Goal: Task Accomplishment & Management: Use online tool/utility

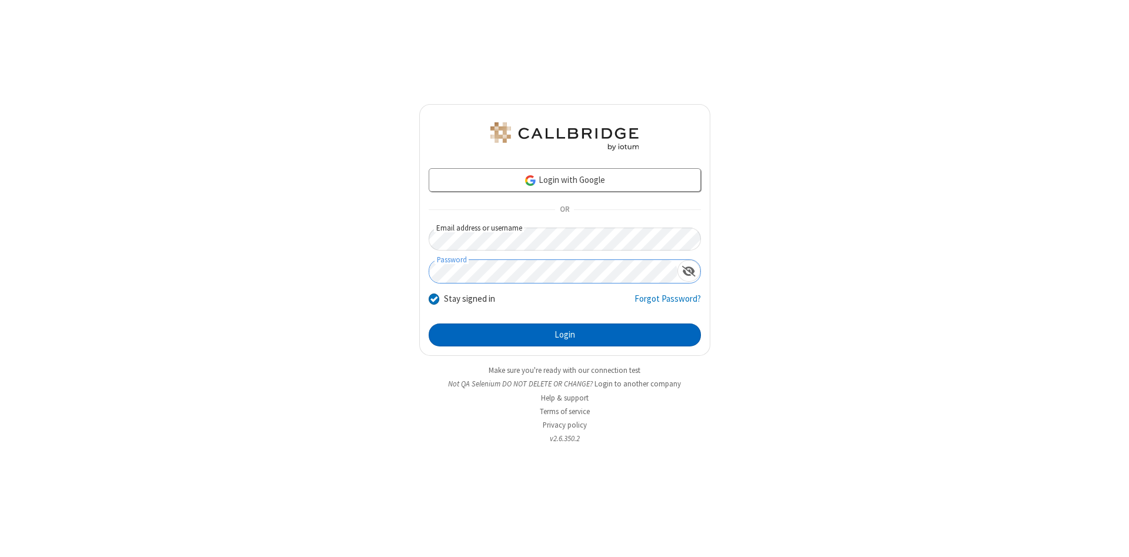
click at [565, 335] on button "Login" at bounding box center [565, 335] width 272 height 24
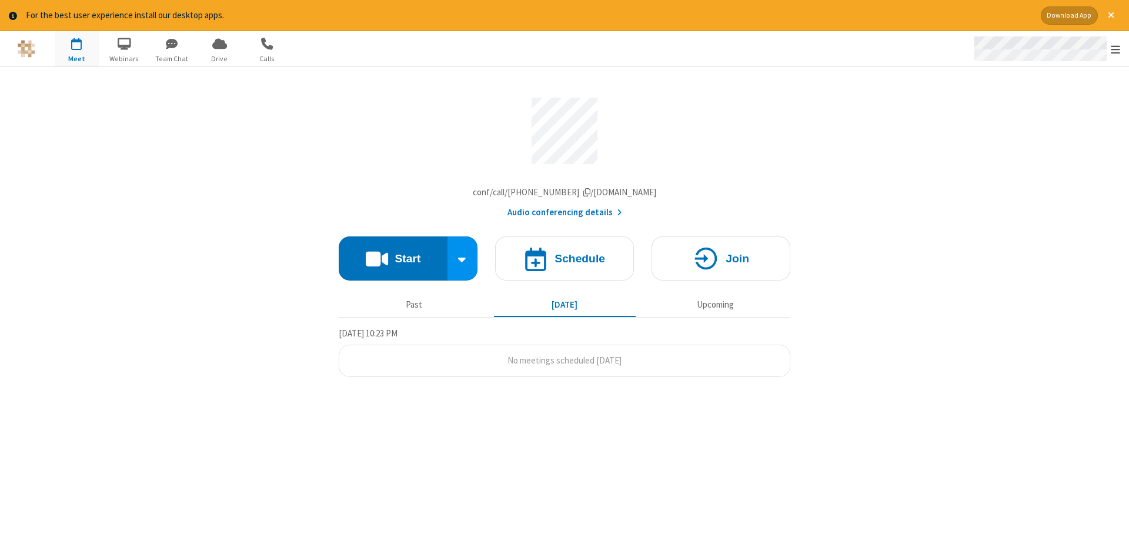
click at [1116, 49] on span "Open menu" at bounding box center [1115, 50] width 9 height 12
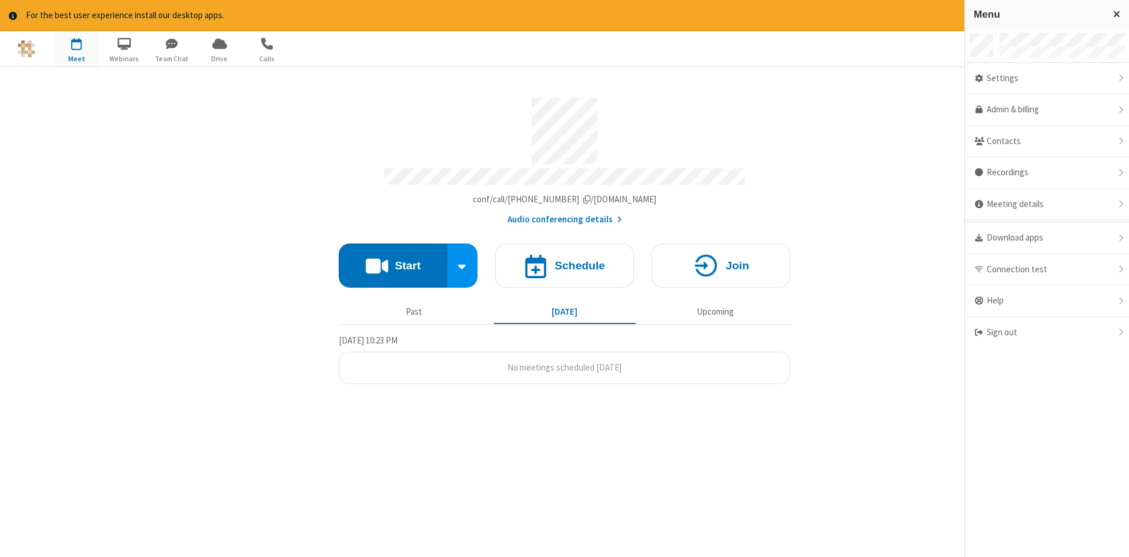
click at [76, 48] on span "button" at bounding box center [77, 44] width 44 height 20
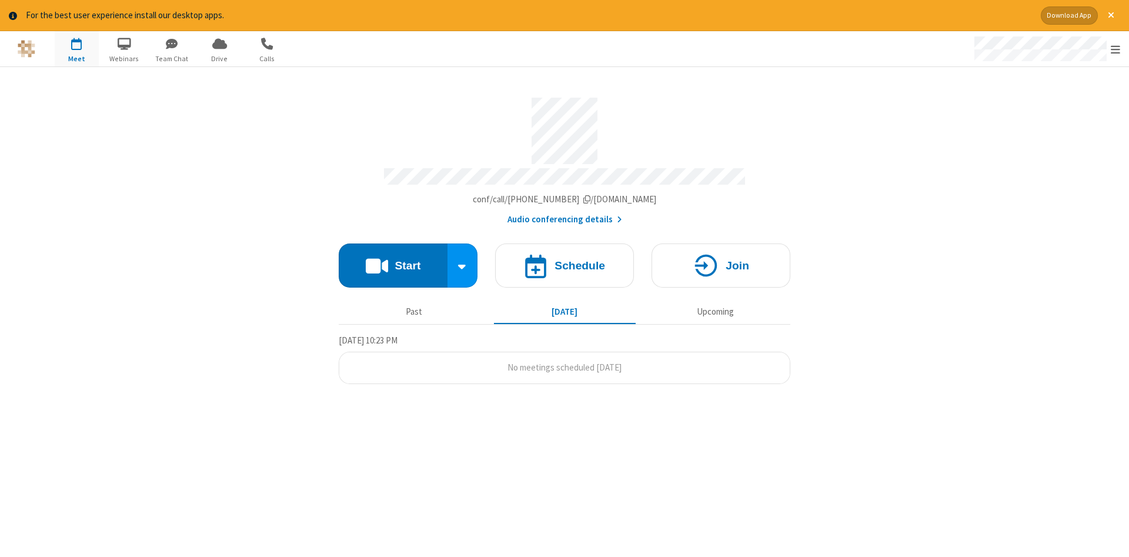
click at [76, 48] on span "button" at bounding box center [77, 44] width 44 height 20
click at [565, 261] on h4 "Schedule" at bounding box center [580, 265] width 51 height 11
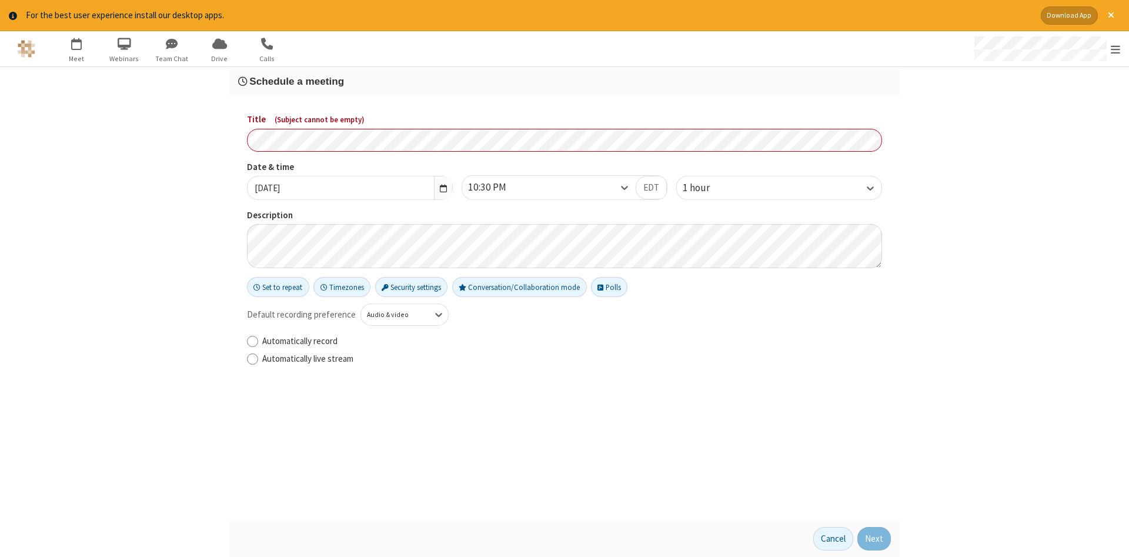
click at [565, 81] on h3 "Schedule a meeting" at bounding box center [564, 81] width 653 height 11
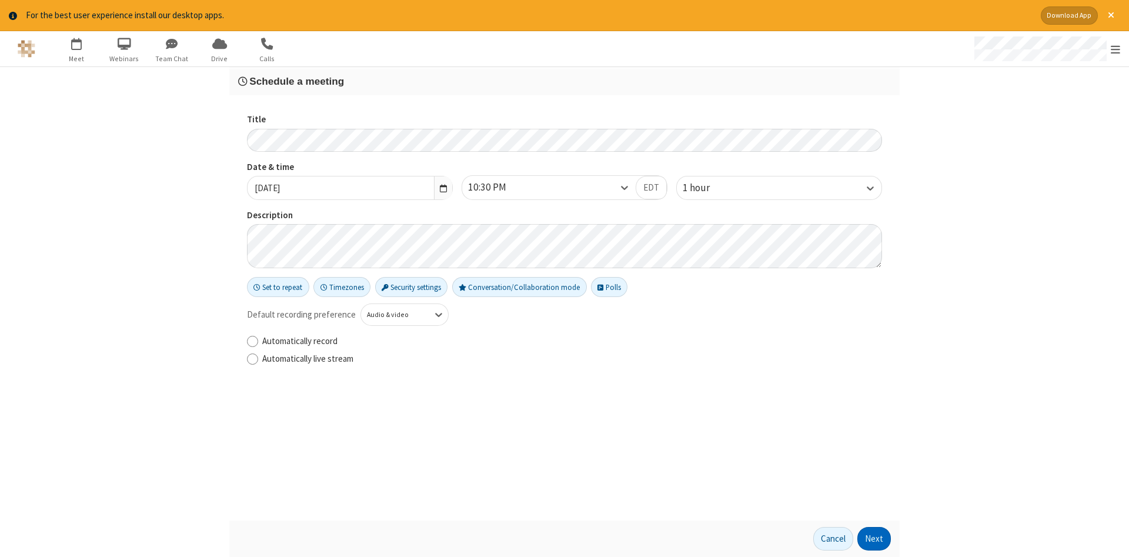
click at [874, 539] on button "Next" at bounding box center [874, 539] width 34 height 24
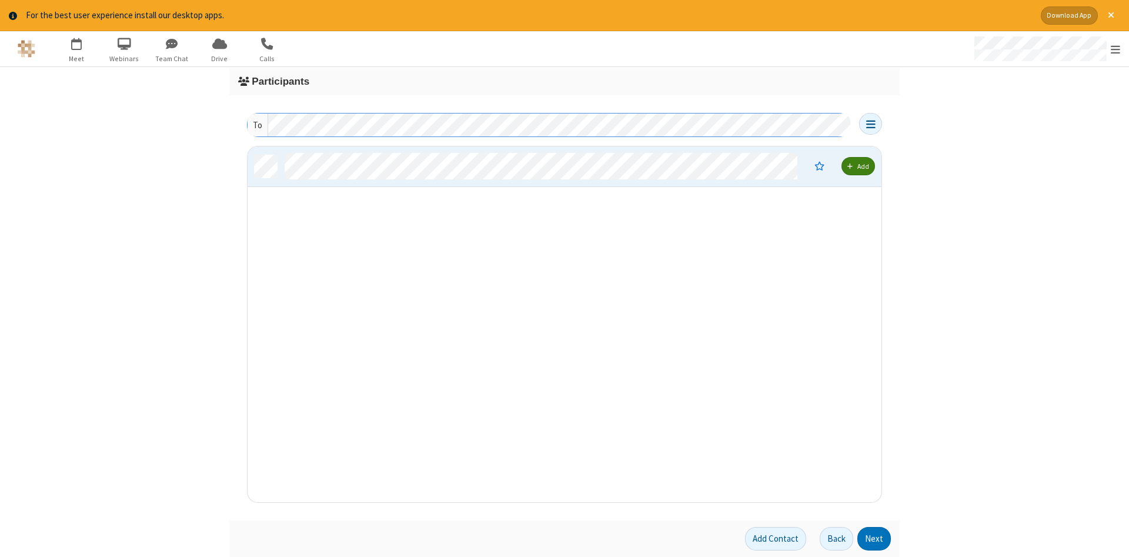
scroll to position [356, 634]
click at [874, 539] on button "Next" at bounding box center [874, 539] width 34 height 24
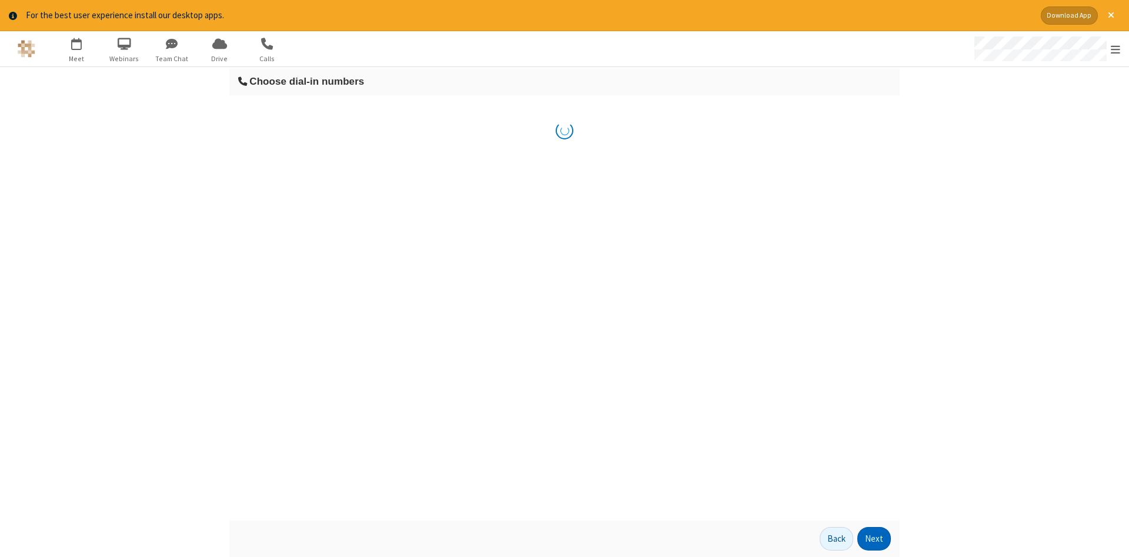
click at [874, 539] on button "Next" at bounding box center [874, 539] width 34 height 24
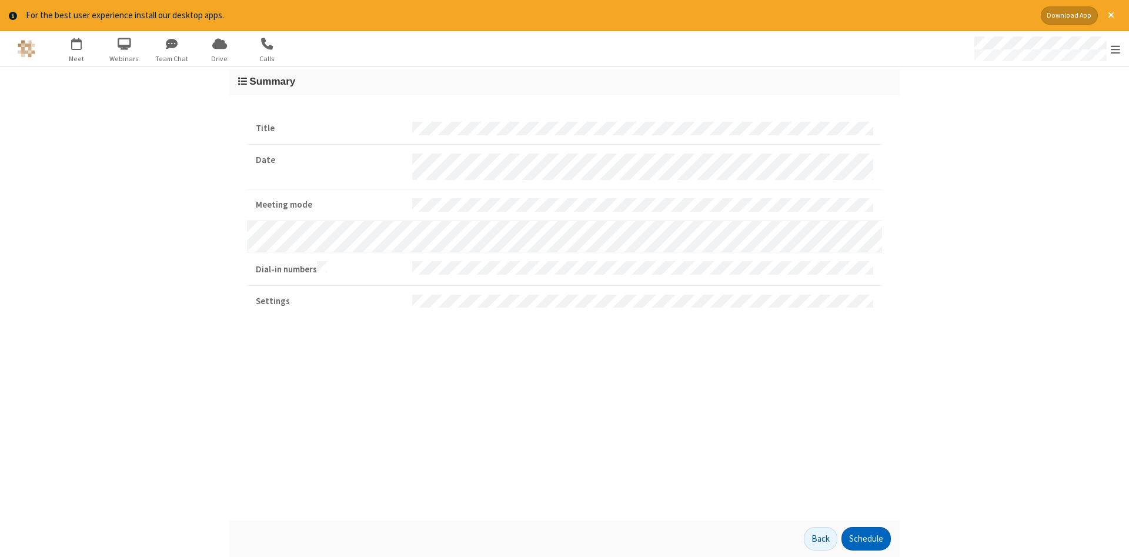
click at [866, 539] on button "Schedule" at bounding box center [866, 539] width 49 height 24
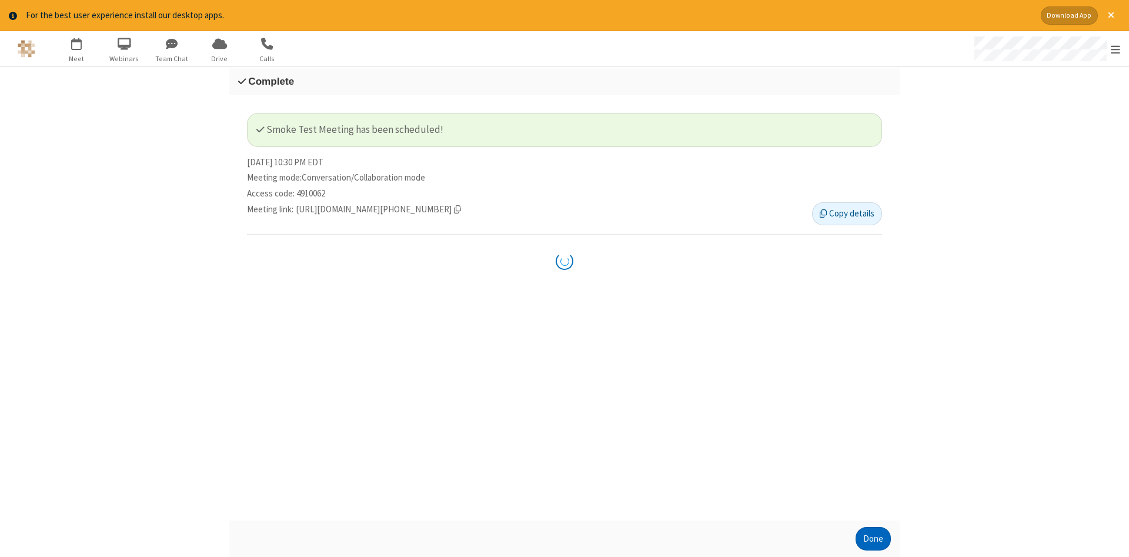
click at [873, 539] on button "Done" at bounding box center [873, 539] width 35 height 24
